Goal: Use online tool/utility: Utilize a website feature to perform a specific function

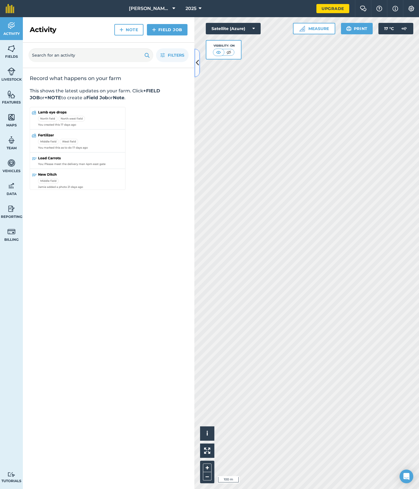
click at [197, 64] on icon at bounding box center [197, 63] width 3 height 10
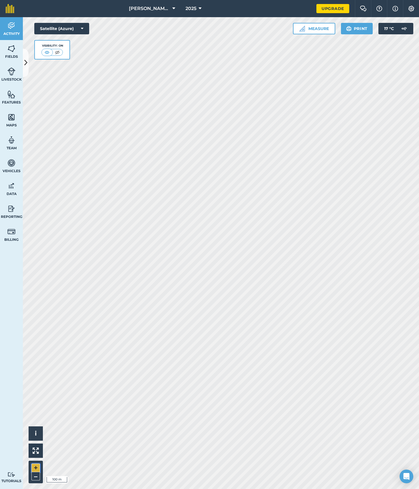
click at [35, 468] on button "+" at bounding box center [35, 467] width 9 height 9
click at [320, 33] on button "Measure" at bounding box center [314, 28] width 42 height 11
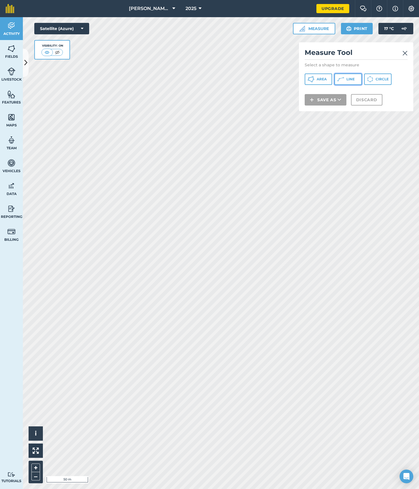
click at [355, 78] on button "Line" at bounding box center [347, 78] width 27 height 11
click at [407, 52] on img at bounding box center [405, 53] width 5 height 7
